Goal: Information Seeking & Learning: Learn about a topic

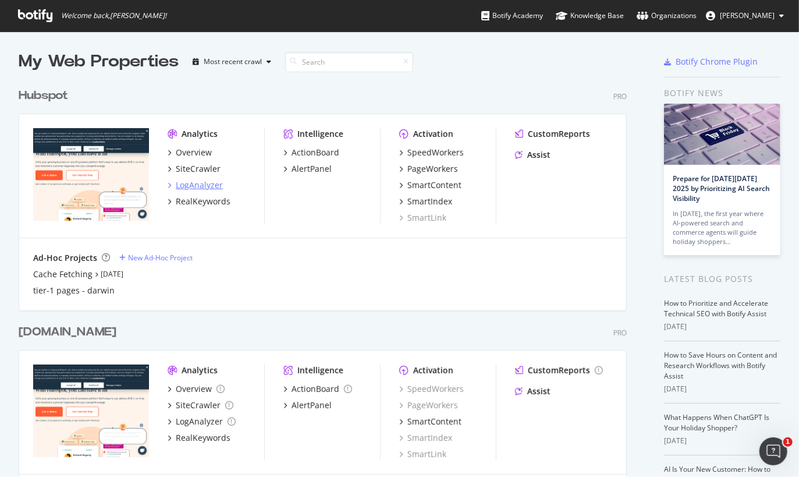
click at [204, 183] on div "LogAnalyzer" at bounding box center [199, 185] width 47 height 12
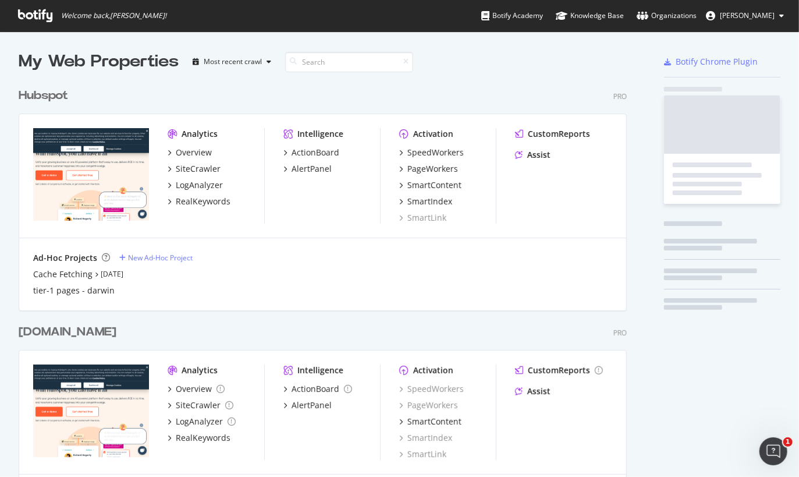
scroll to position [476, 799]
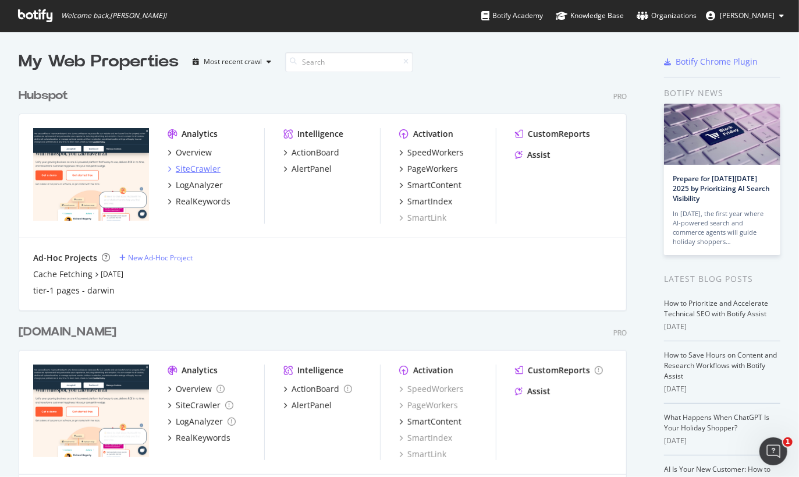
click at [198, 172] on div "SiteCrawler" at bounding box center [198, 169] width 45 height 12
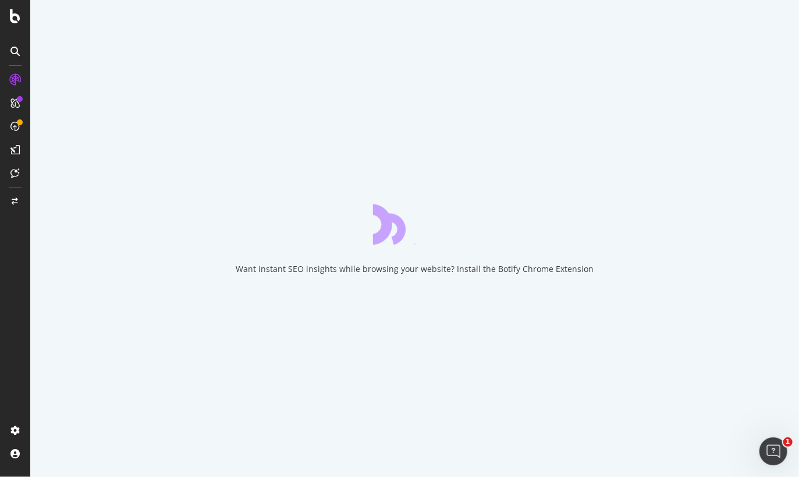
click at [155, 272] on div "Want instant SEO insights while browsing your website? Install the Botify Chrom…" at bounding box center [414, 238] width 769 height 477
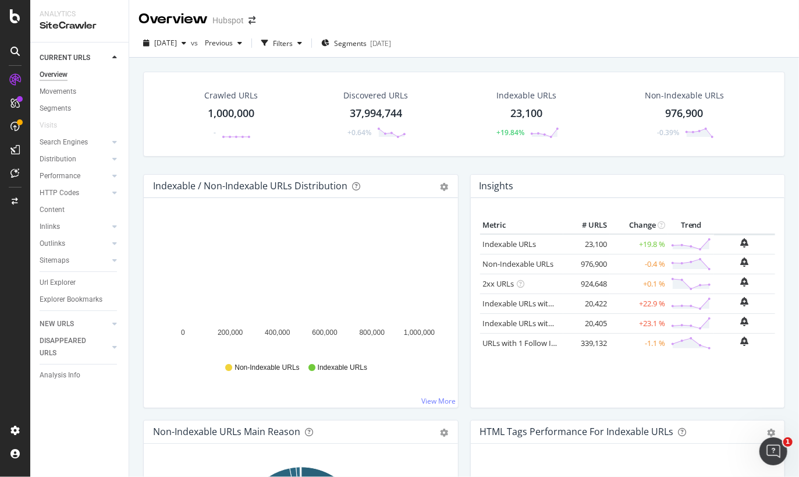
scroll to position [1, 0]
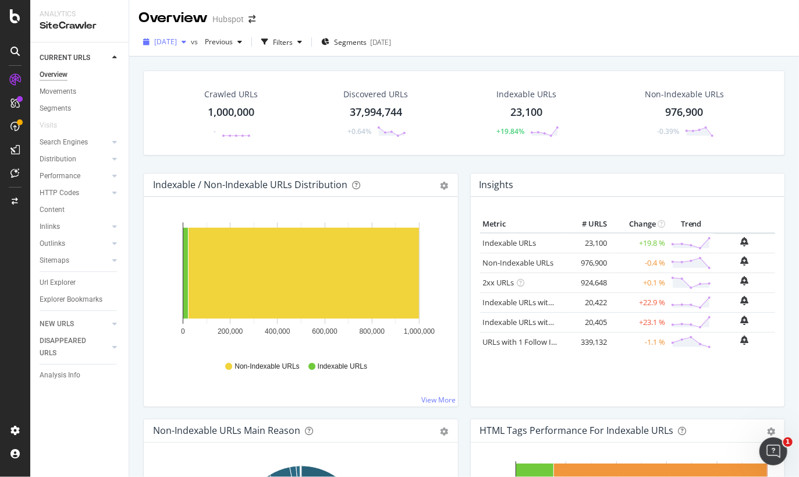
click at [157, 33] on button "[DATE]" at bounding box center [165, 42] width 52 height 19
click at [180, 36] on div "[DATE]" at bounding box center [165, 41] width 52 height 17
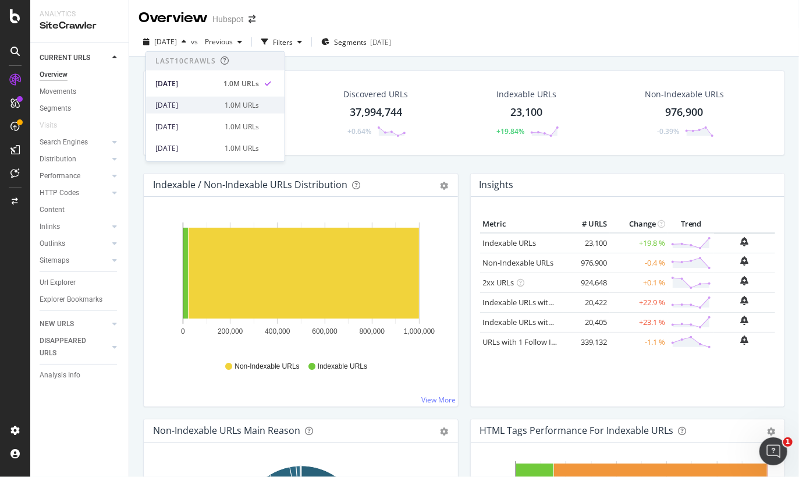
click at [194, 108] on div "[DATE]" at bounding box center [186, 105] width 62 height 10
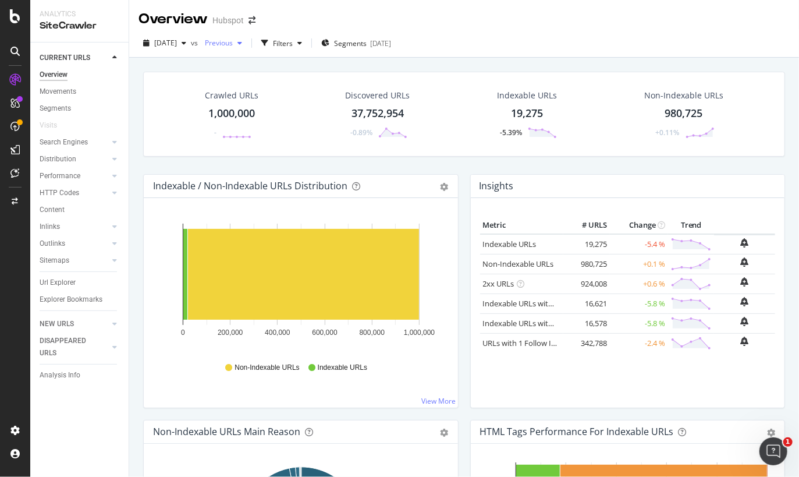
click at [247, 49] on div "Previous" at bounding box center [223, 42] width 47 height 17
click at [281, 125] on div "[DATE]" at bounding box center [253, 128] width 61 height 10
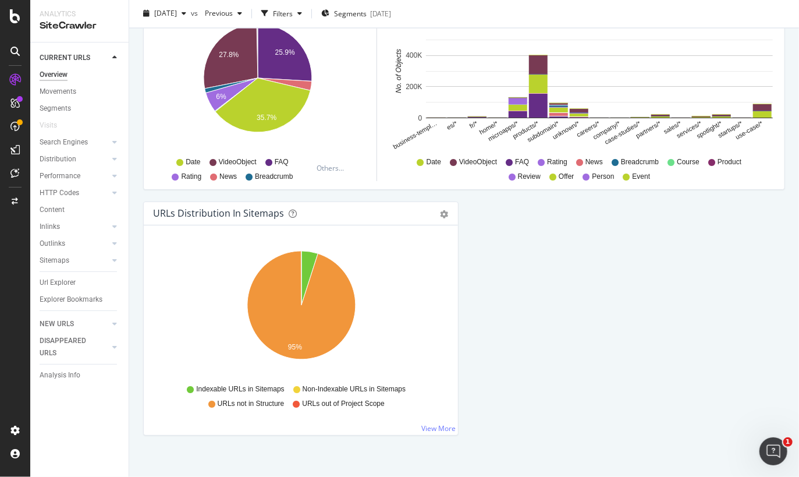
scroll to position [1208, 0]
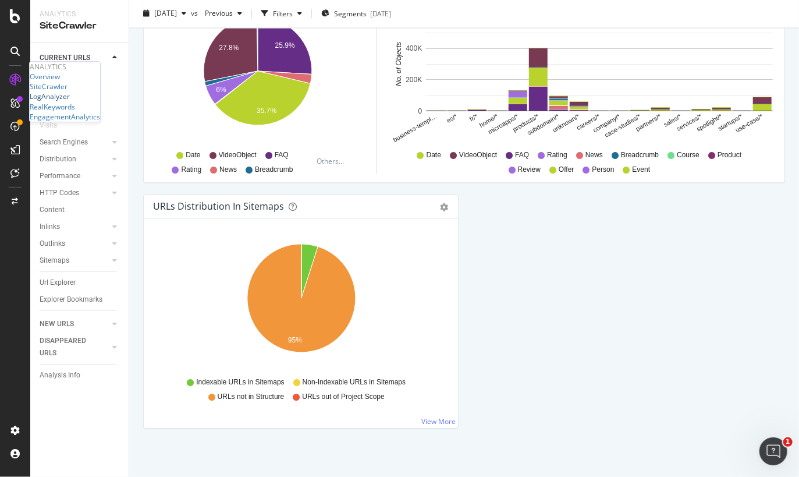
click at [70, 101] on div "LogAnalyzer" at bounding box center [50, 96] width 40 height 10
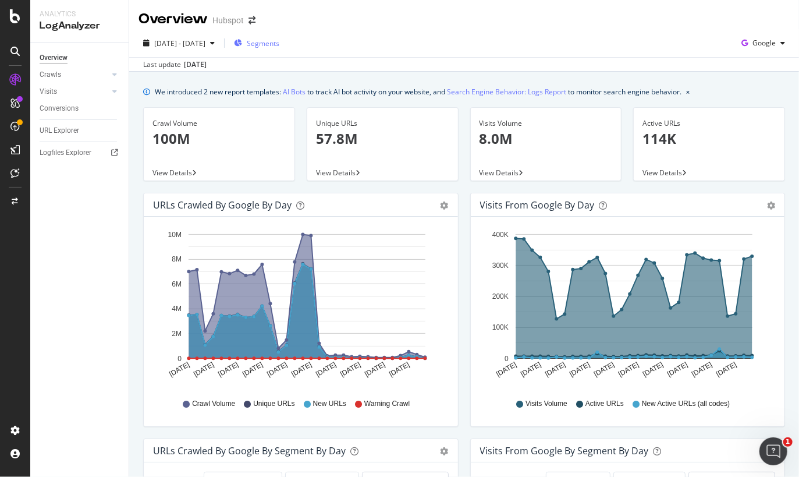
click at [279, 45] on span "Segments" at bounding box center [263, 43] width 33 height 10
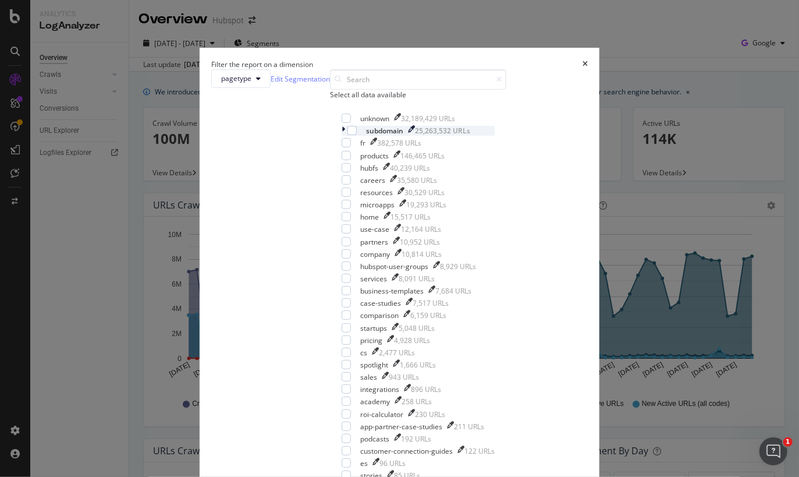
click at [342, 136] on icon "modal" at bounding box center [343, 131] width 3 height 10
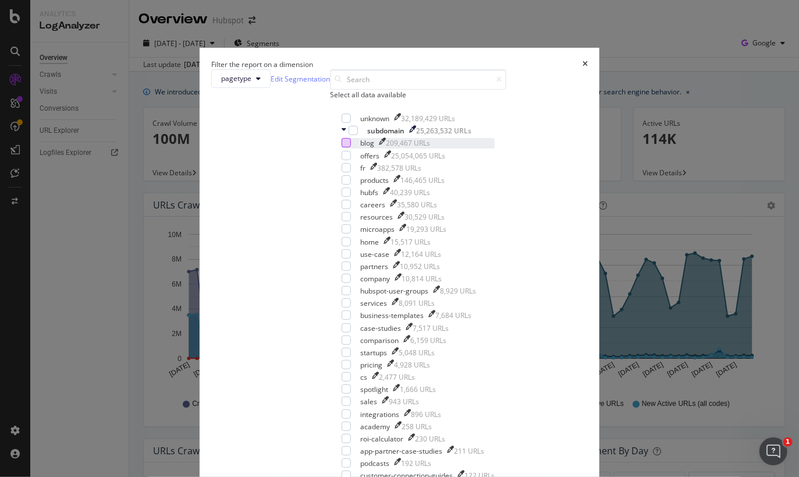
click at [342, 147] on div "modal" at bounding box center [346, 142] width 9 height 9
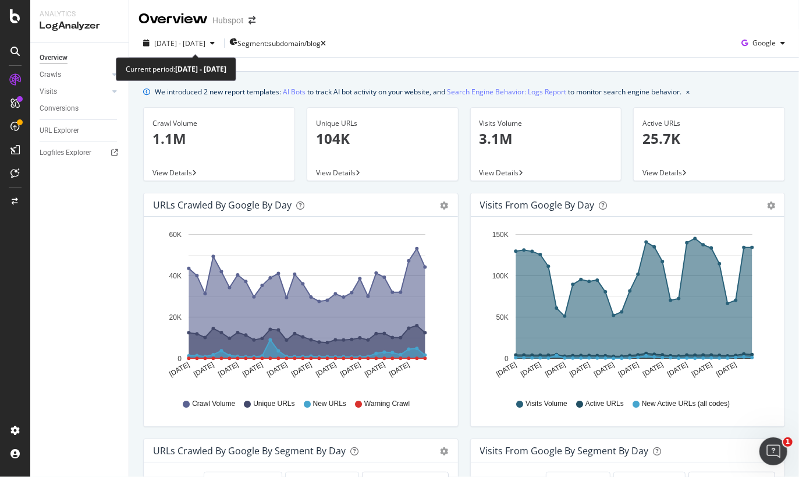
click at [183, 54] on div "[DATE] - [DATE] Segment: subdomain/blog Google" at bounding box center [464, 45] width 670 height 23
click at [193, 47] on span "[DATE] - [DATE]" at bounding box center [179, 43] width 51 height 10
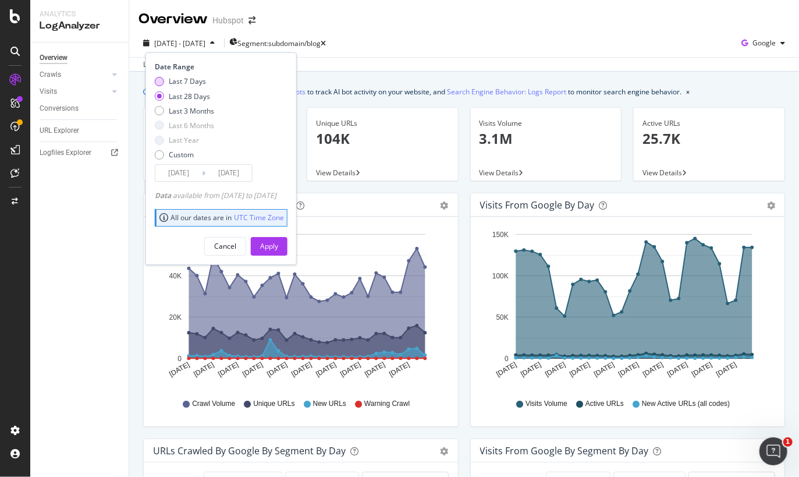
click at [196, 80] on div "Last 7 Days" at bounding box center [187, 81] width 37 height 10
type input "[DATE]"
click at [278, 245] on div "Apply" at bounding box center [269, 246] width 18 height 10
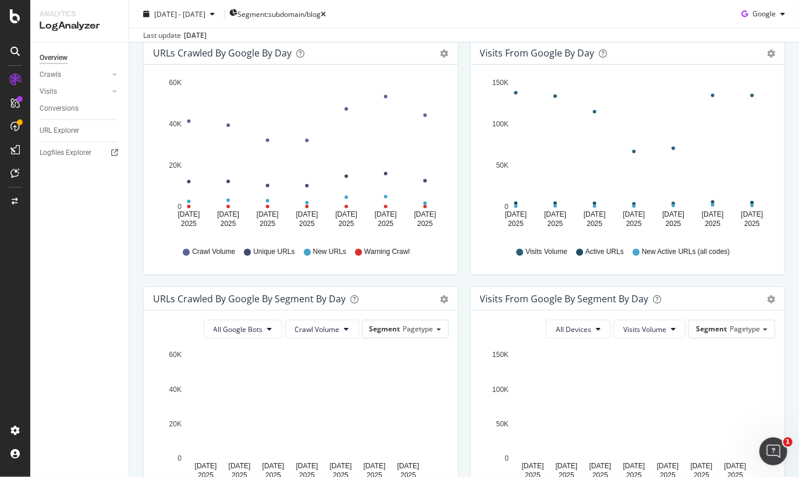
scroll to position [146, 0]
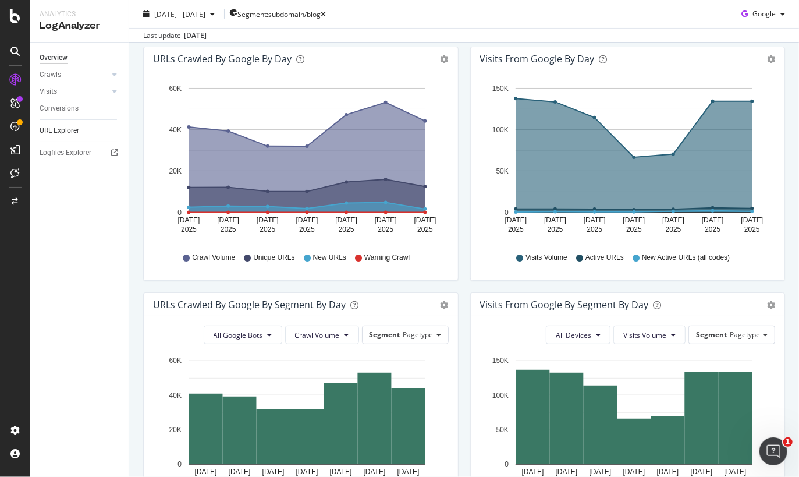
click at [81, 133] on link "URL Explorer" at bounding box center [80, 131] width 81 height 12
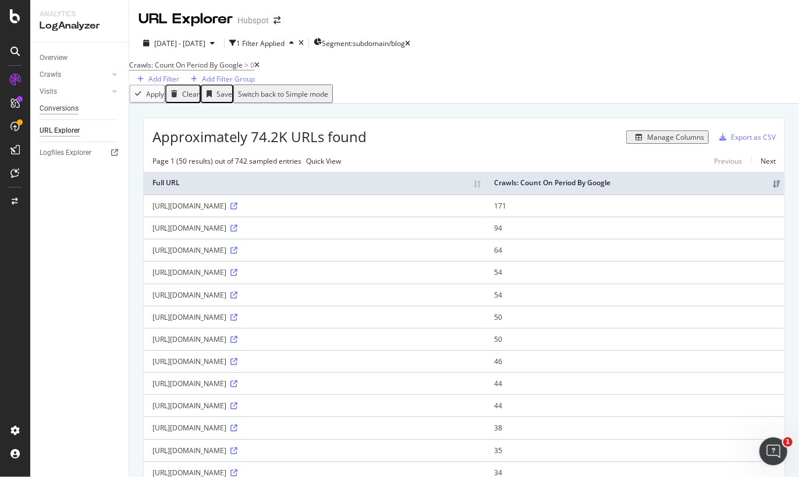
click at [77, 111] on div "Conversions" at bounding box center [59, 108] width 39 height 12
